Goal: Transaction & Acquisition: Purchase product/service

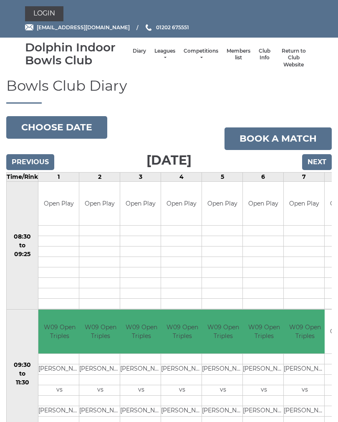
click at [46, 11] on link "Login" at bounding box center [44, 13] width 38 height 15
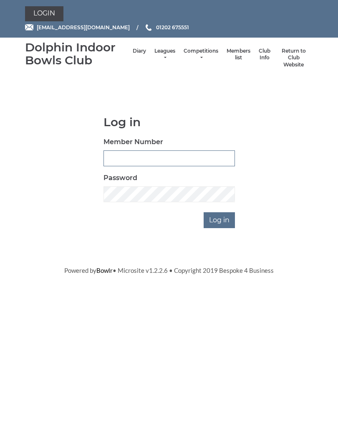
type input "2842"
click at [218, 226] on input "Log in" at bounding box center [219, 220] width 31 height 16
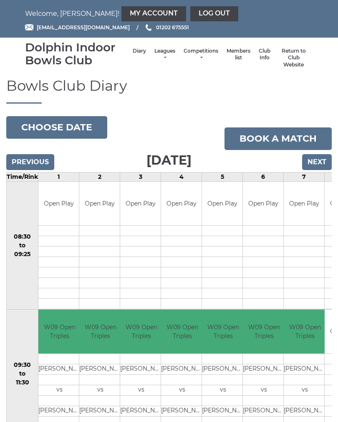
click at [121, 13] on link "My Account" at bounding box center [153, 13] width 65 height 15
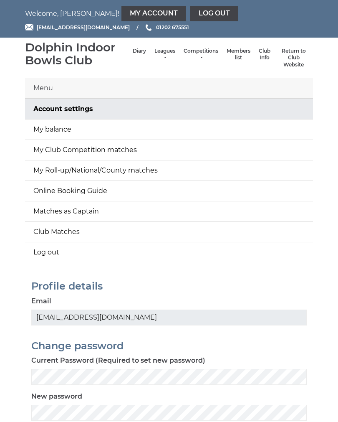
click at [67, 132] on link "My balance" at bounding box center [169, 129] width 288 height 20
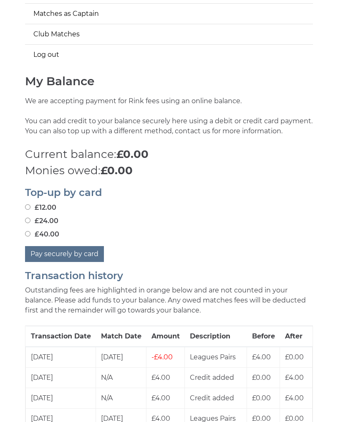
scroll to position [197, 0]
click at [30, 207] on input "£12.00" at bounding box center [27, 206] width 5 height 5
radio input "true"
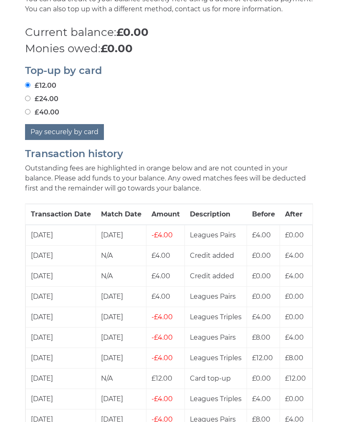
click at [78, 134] on button "Pay securely by card" at bounding box center [64, 132] width 79 height 16
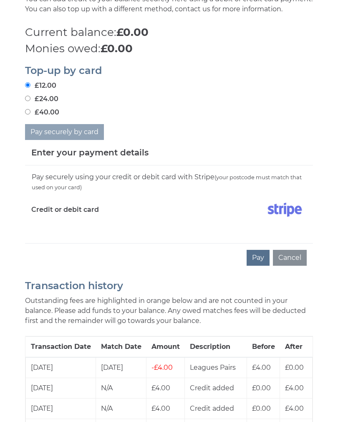
scroll to position [319, 0]
click at [262, 256] on button "Pay" at bounding box center [258, 258] width 23 height 16
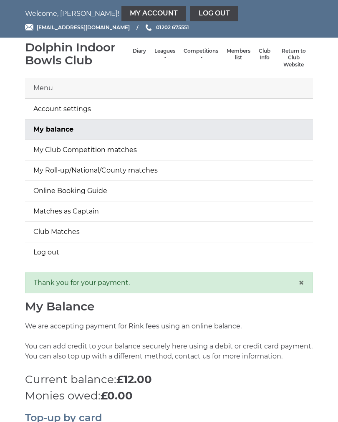
click at [190, 21] on link "Log out" at bounding box center [214, 13] width 48 height 15
